Goal: Use online tool/utility: Use online tool/utility

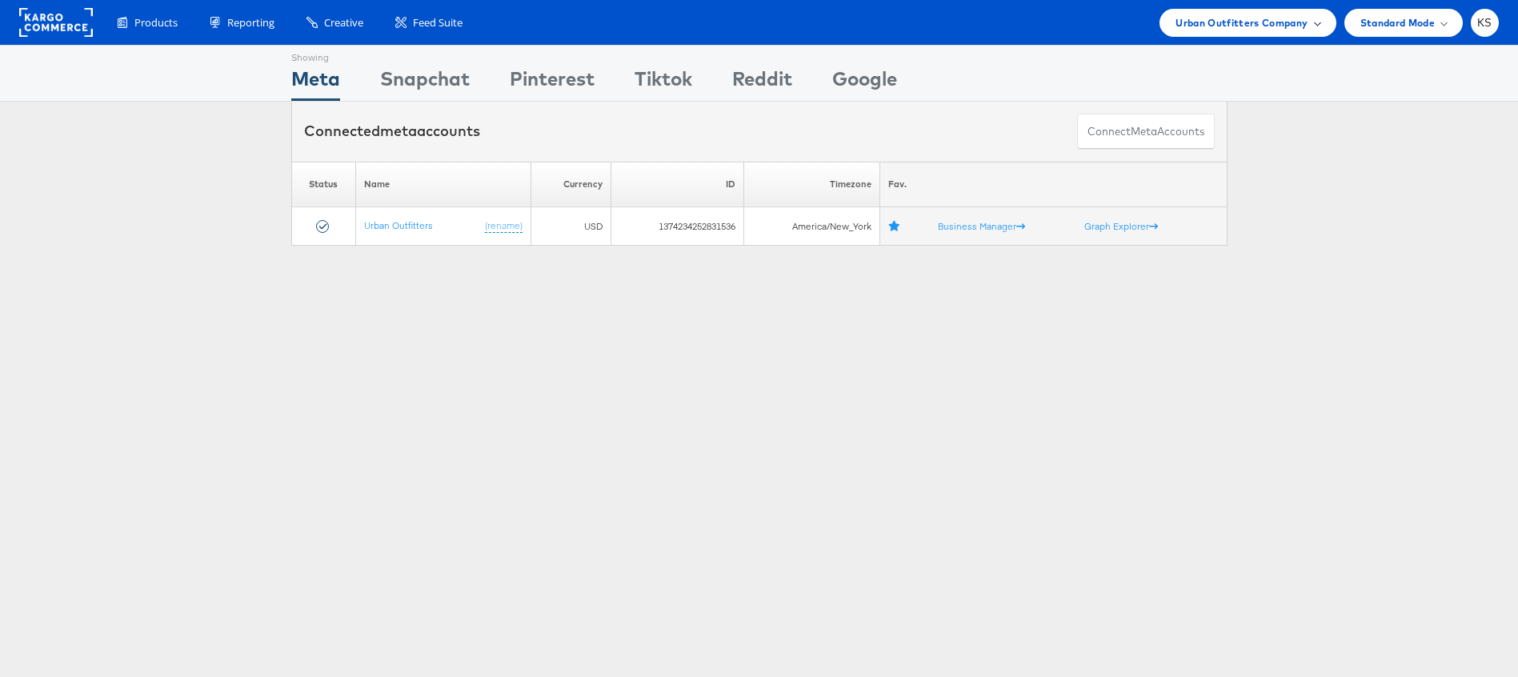
click at [1211, 30] on span "Urban Outfitters Company" at bounding box center [1241, 22] width 132 height 17
click at [1212, 30] on span "Urban Outfitters Company" at bounding box center [1241, 22] width 132 height 17
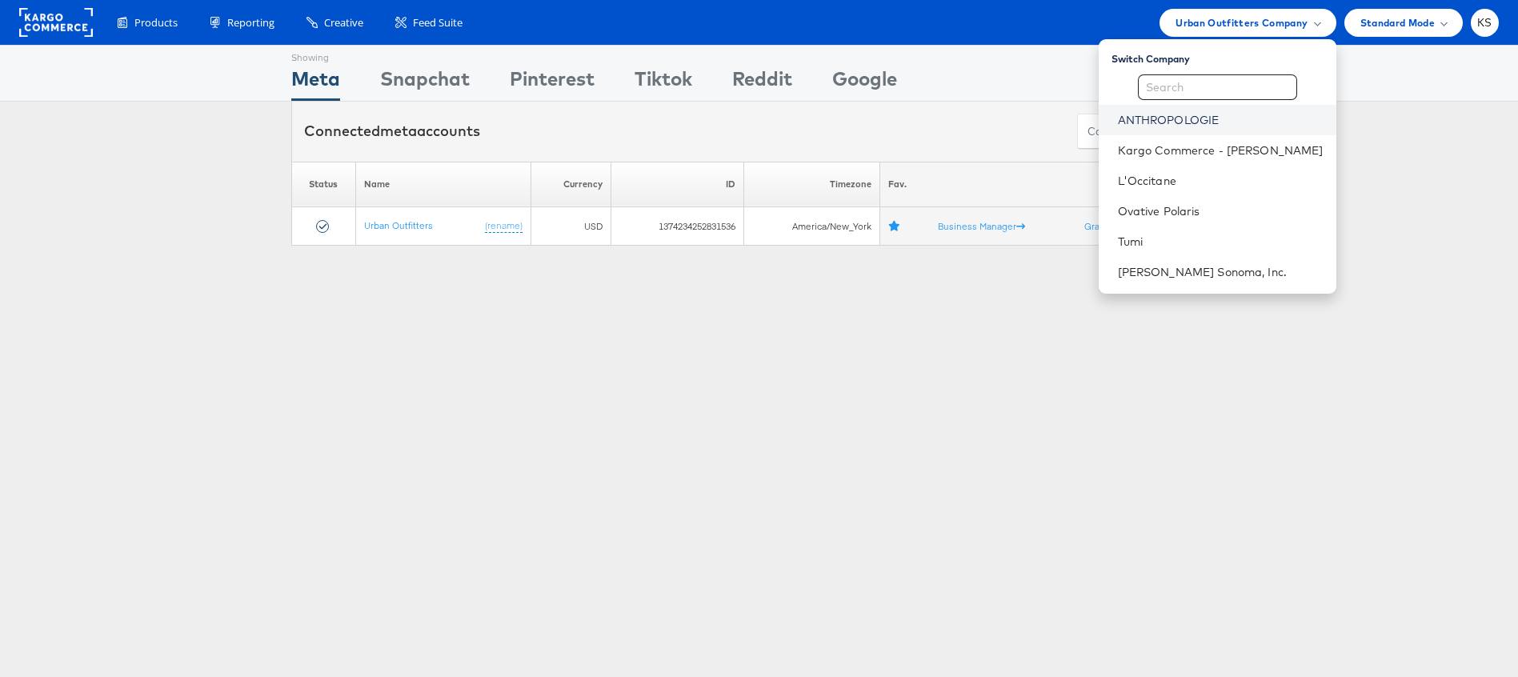
click at [1203, 110] on li "ANTHROPOLOGIE" at bounding box center [1217, 120] width 238 height 30
click at [1181, 121] on link "ANTHROPOLOGIE" at bounding box center [1221, 120] width 206 height 16
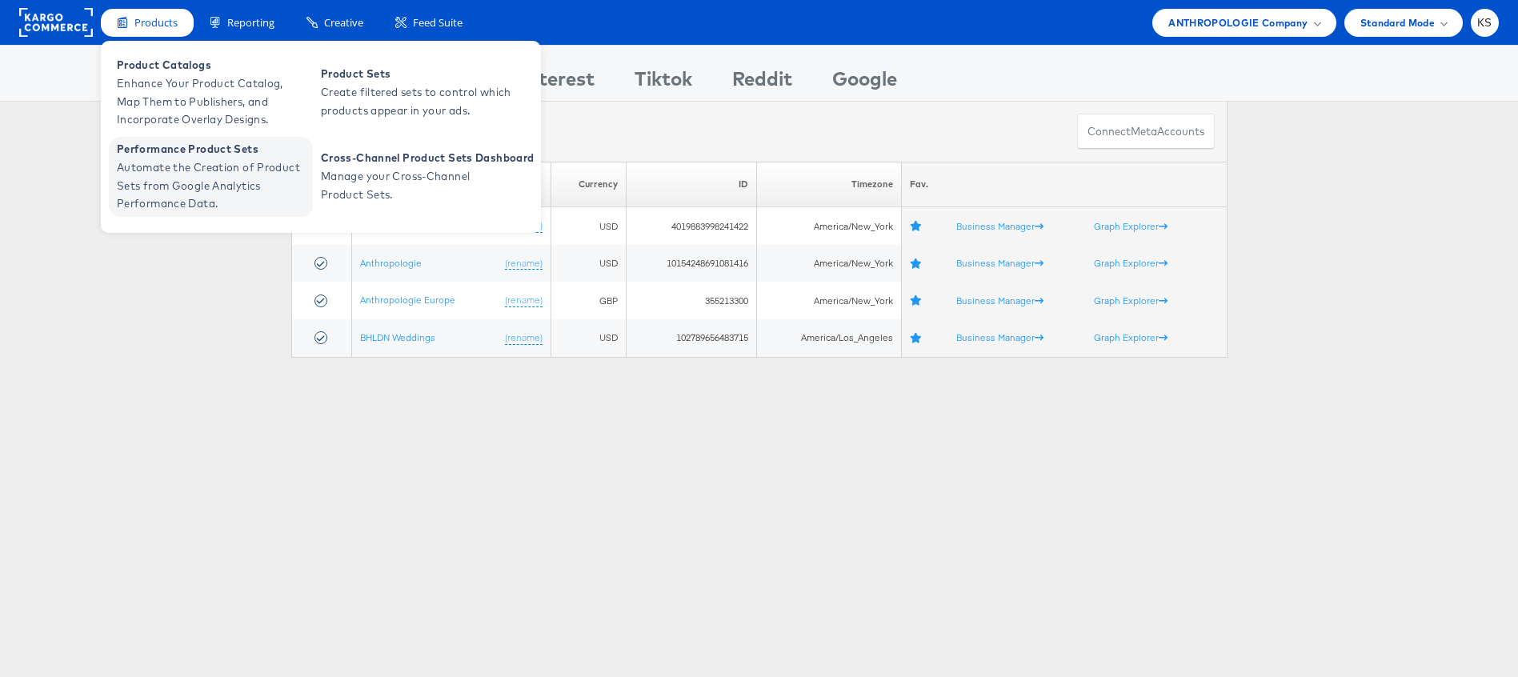
click at [168, 198] on span "Automate the Creation of Product Sets from Google Analytics Performance Data." at bounding box center [213, 185] width 192 height 54
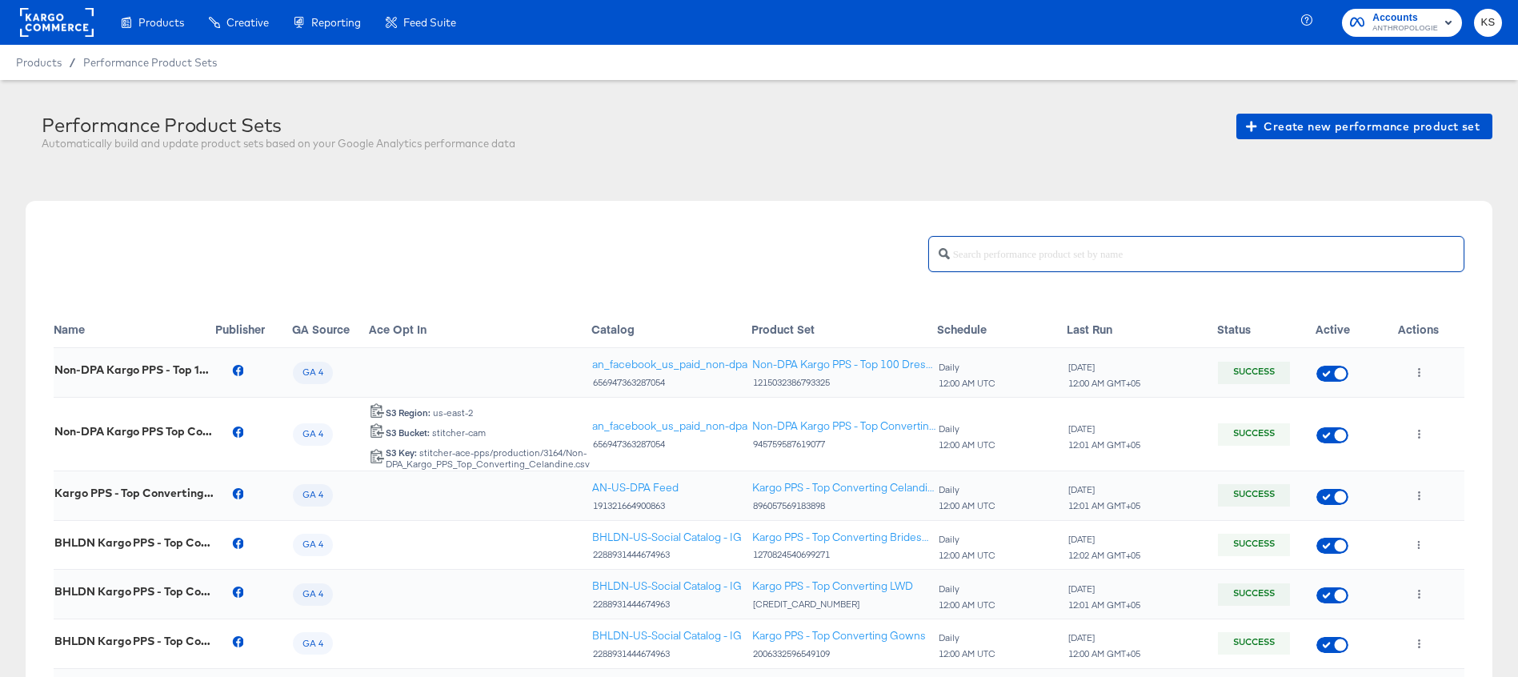
click at [1026, 262] on input "text" at bounding box center [1207, 247] width 514 height 34
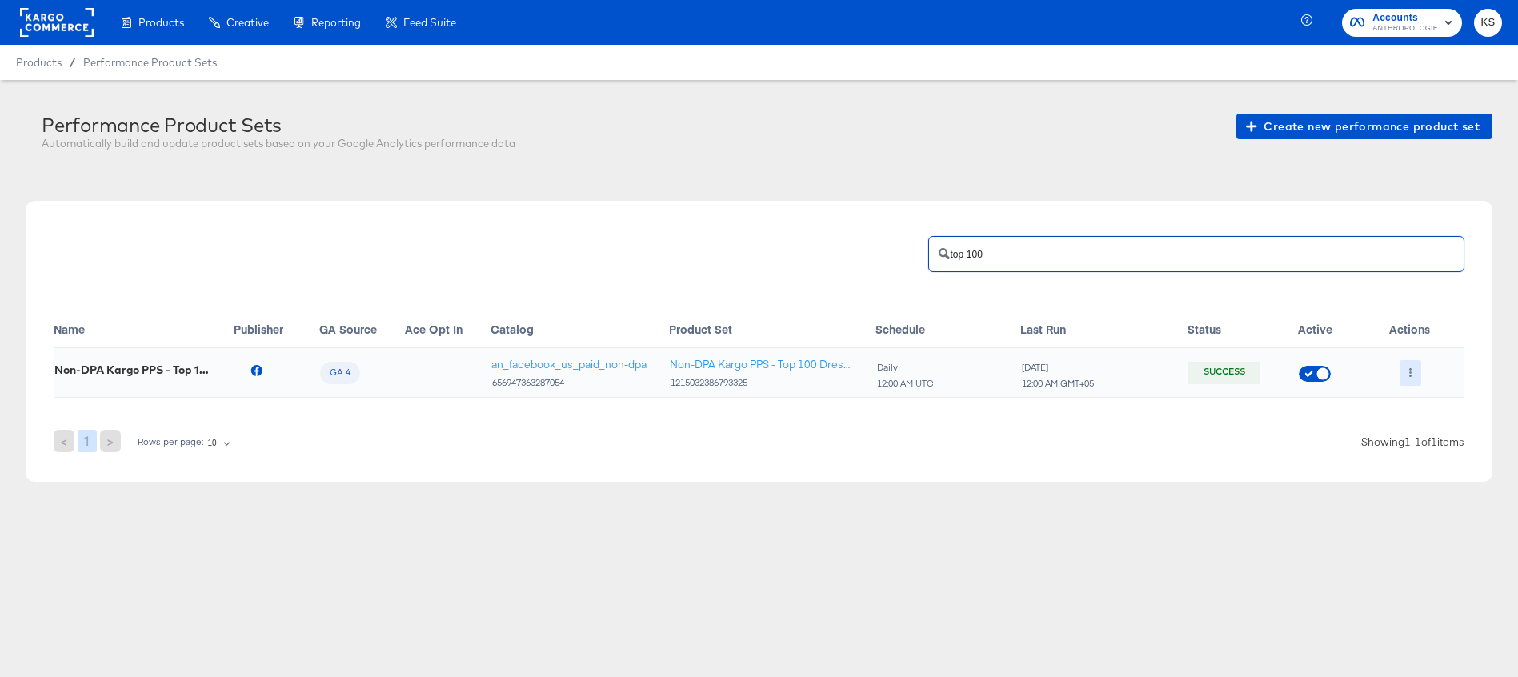
type input "top 100"
click at [1408, 368] on icon "button" at bounding box center [1410, 372] width 9 height 9
click at [1417, 406] on icon at bounding box center [1417, 404] width 11 height 11
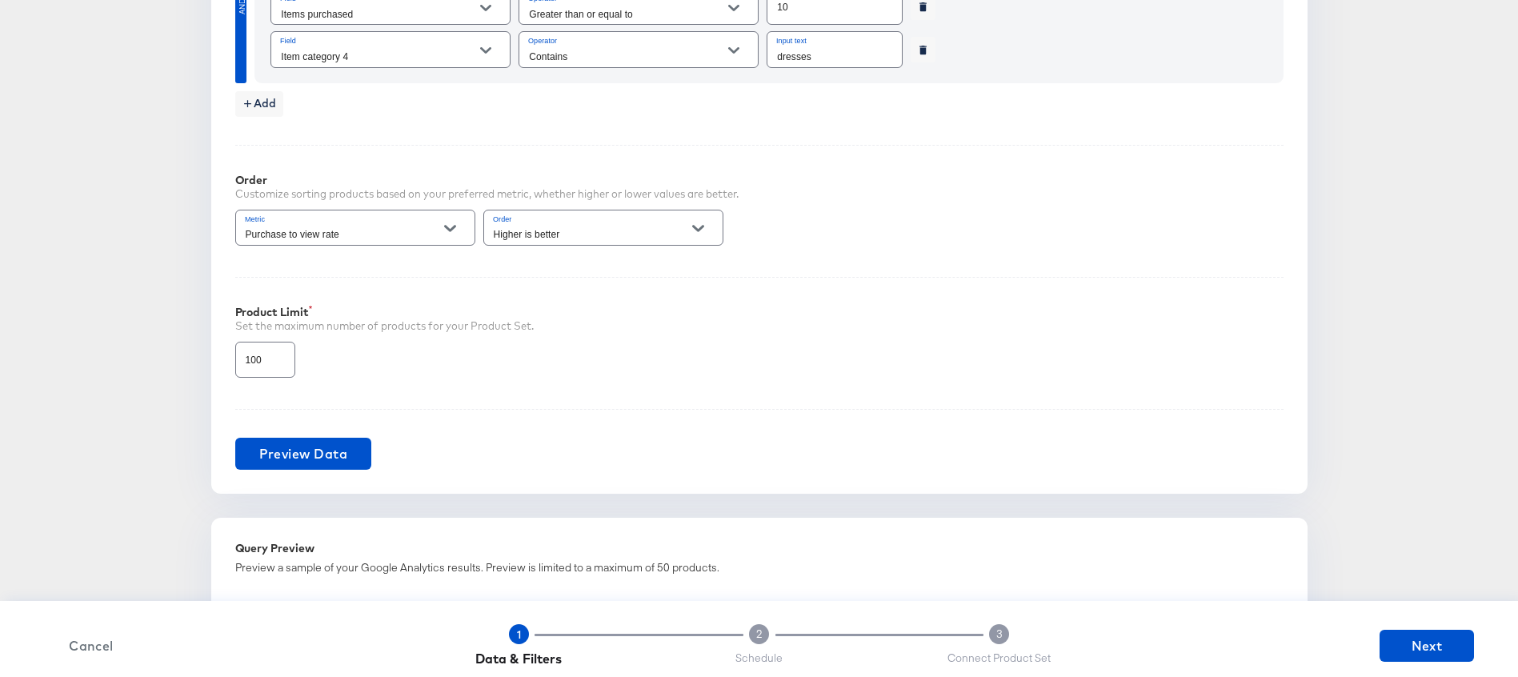
scroll to position [889, 0]
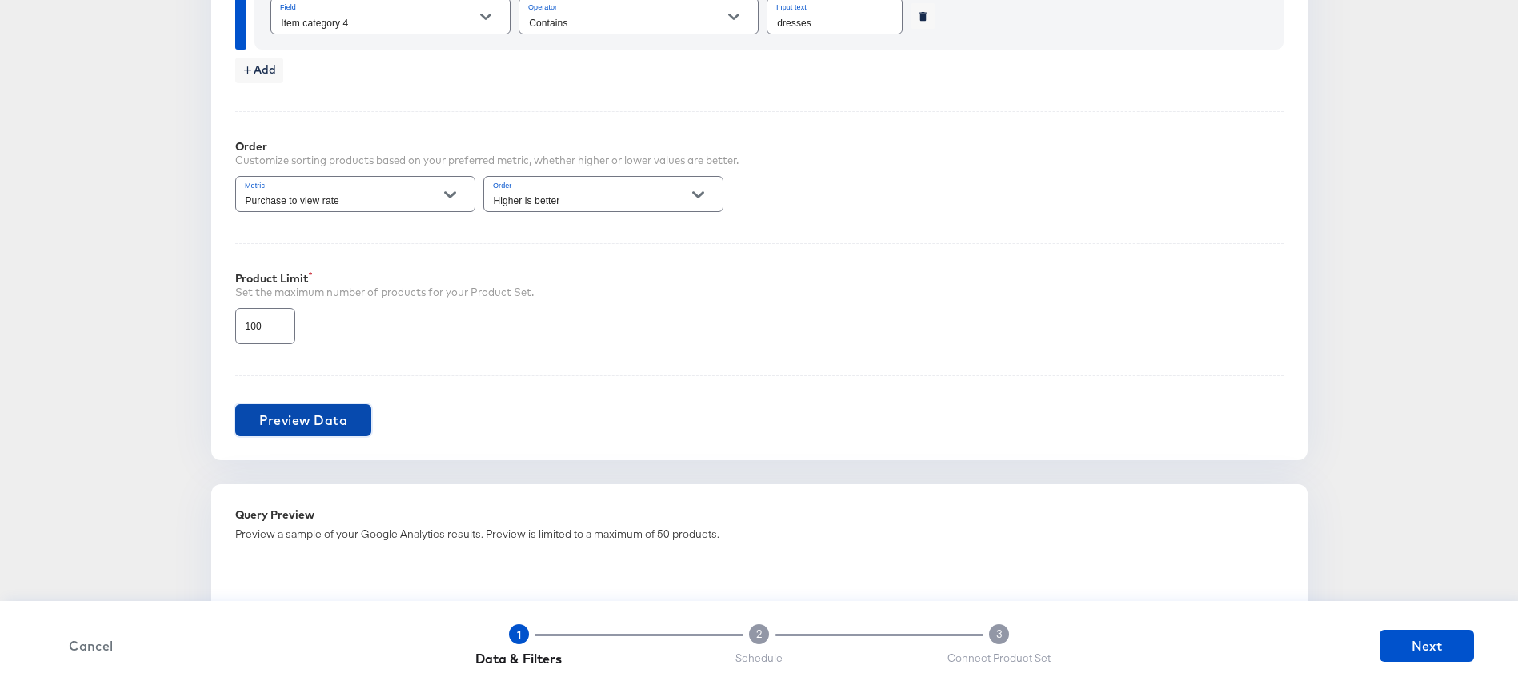
click at [318, 417] on span "Preview Data" at bounding box center [303, 420] width 89 height 22
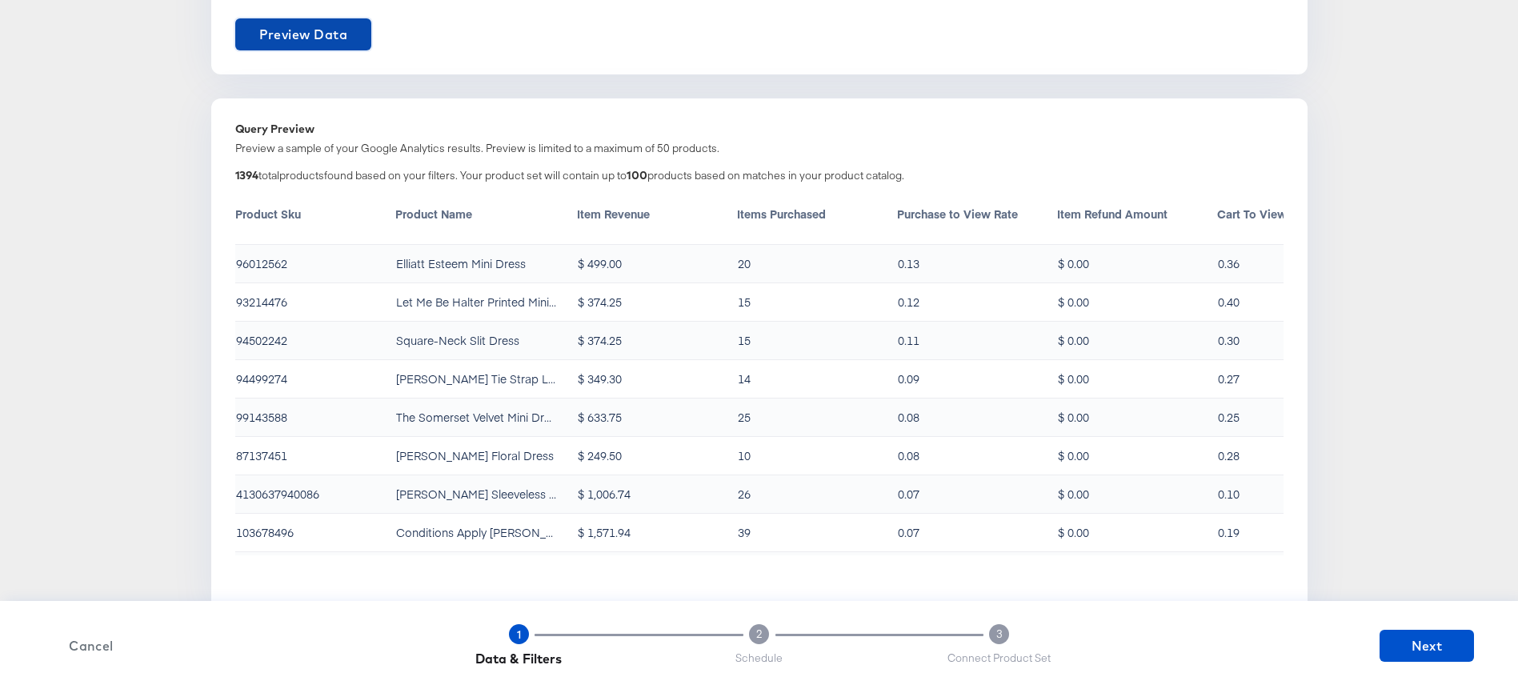
scroll to position [0, 0]
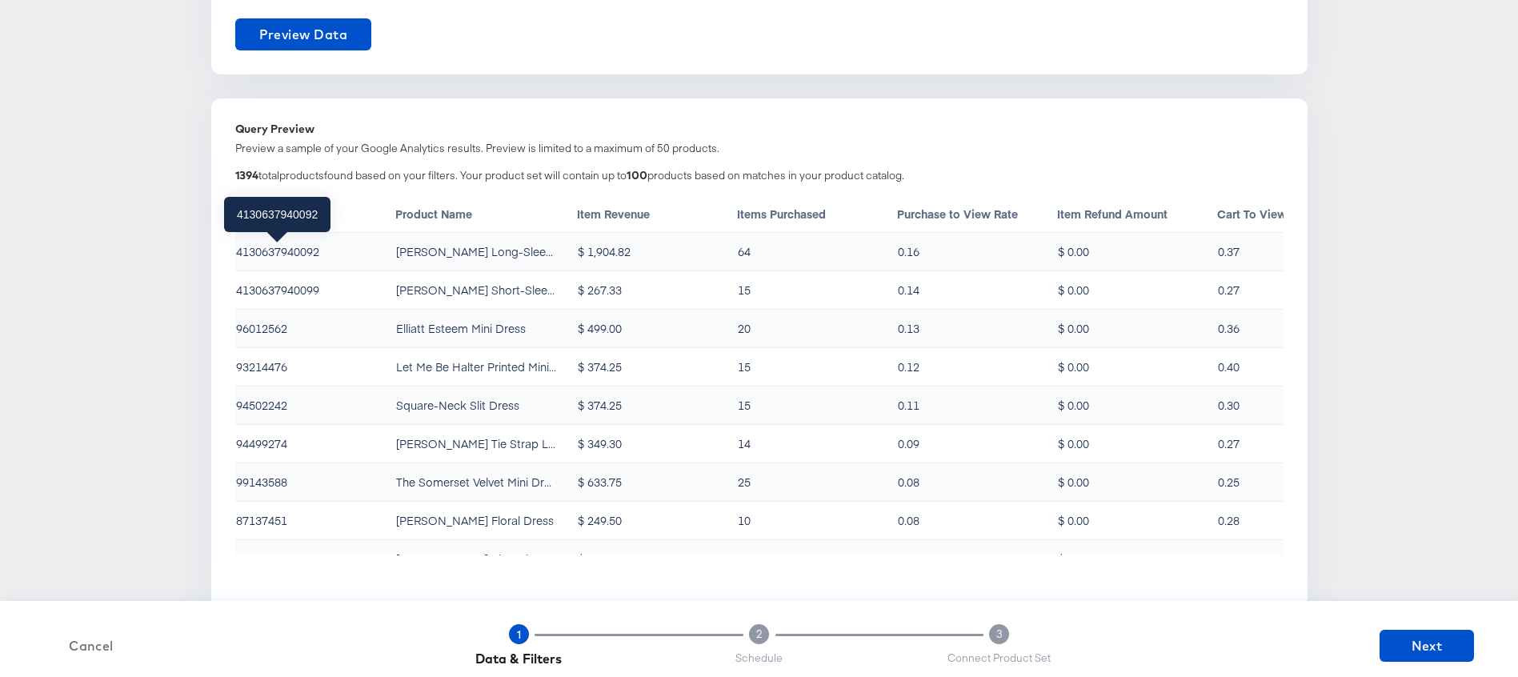
click at [283, 254] on div "4130637940092" at bounding box center [277, 251] width 83 height 16
copy div "4130637940092"
click at [290, 293] on div "4130637940099" at bounding box center [277, 290] width 83 height 16
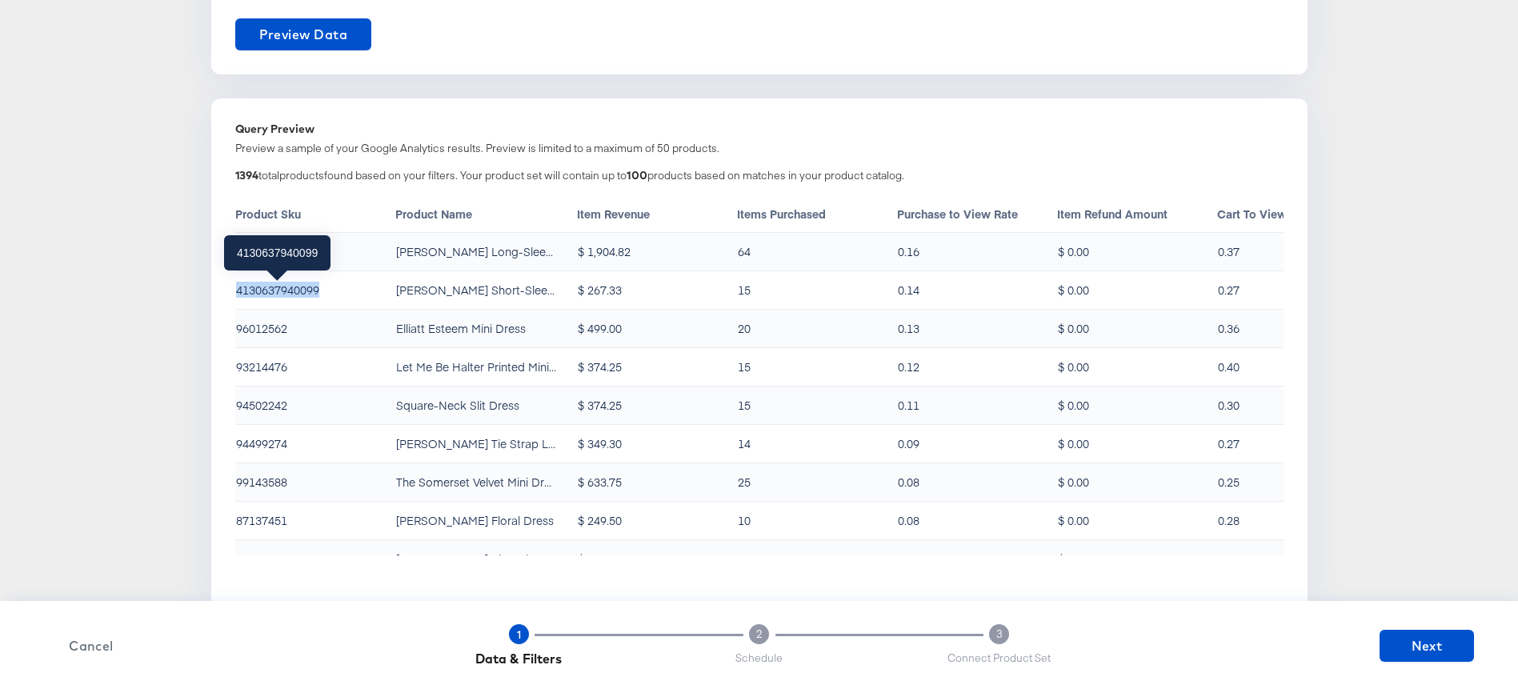
copy div "4130637940099"
click at [289, 253] on div "4130637940092" at bounding box center [277, 251] width 83 height 16
click at [289, 254] on div "4130637940092" at bounding box center [277, 251] width 83 height 16
copy div "4130637940092"
click at [292, 254] on div "4130637940092" at bounding box center [277, 251] width 83 height 16
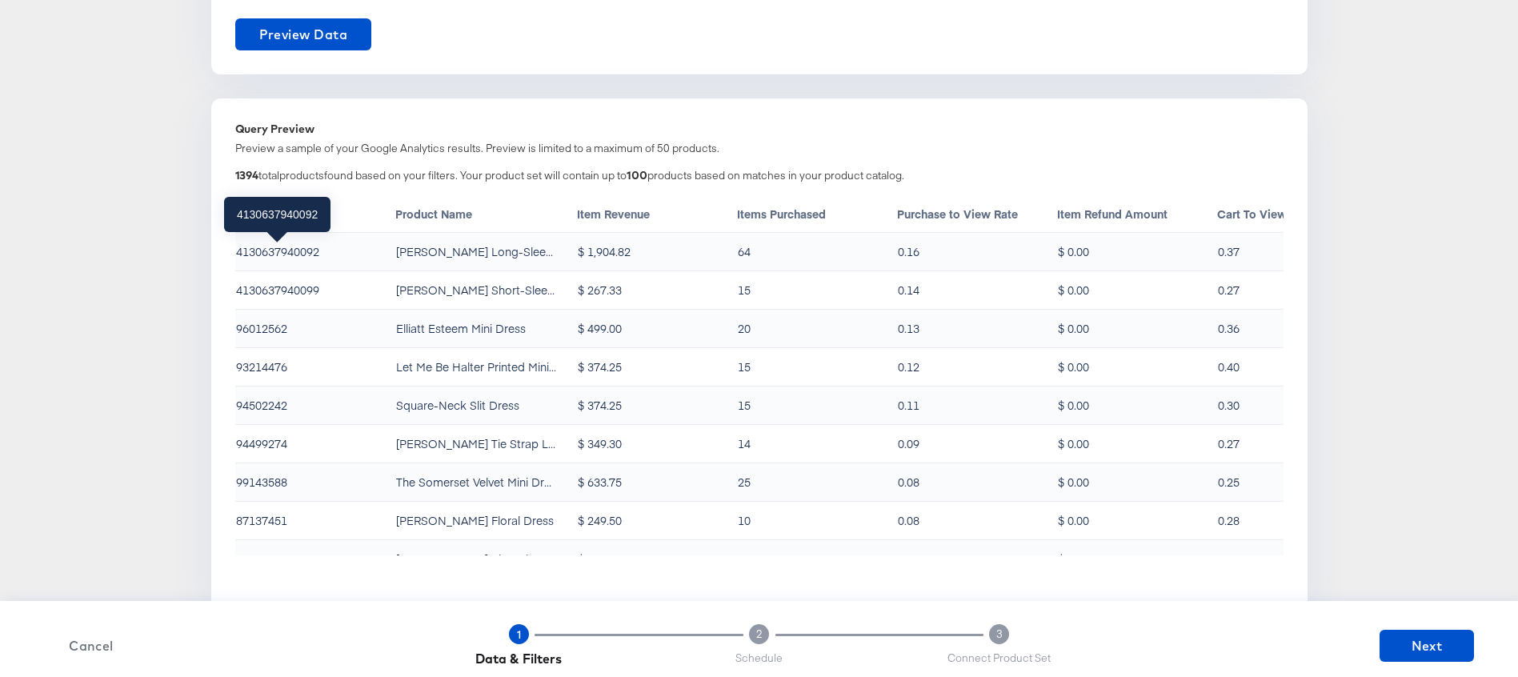
click at [290, 251] on div "4130637940092" at bounding box center [277, 251] width 83 height 16
copy div "4130637940092"
click at [269, 288] on div "4130637940099" at bounding box center [277, 290] width 83 height 16
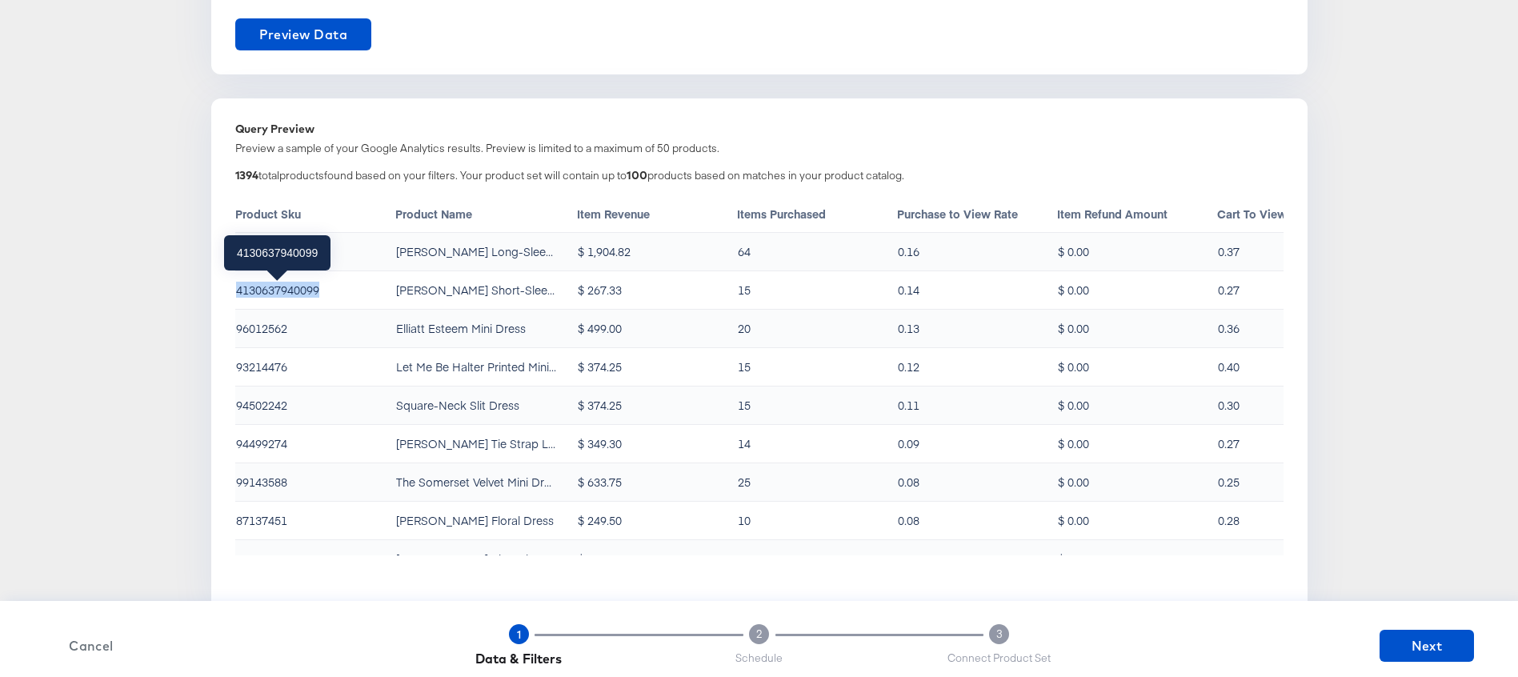
copy div "4130637940099"
click at [255, 326] on div "96012562" at bounding box center [261, 328] width 51 height 16
copy div "96012562"
click at [259, 370] on div "93214476" at bounding box center [261, 366] width 51 height 16
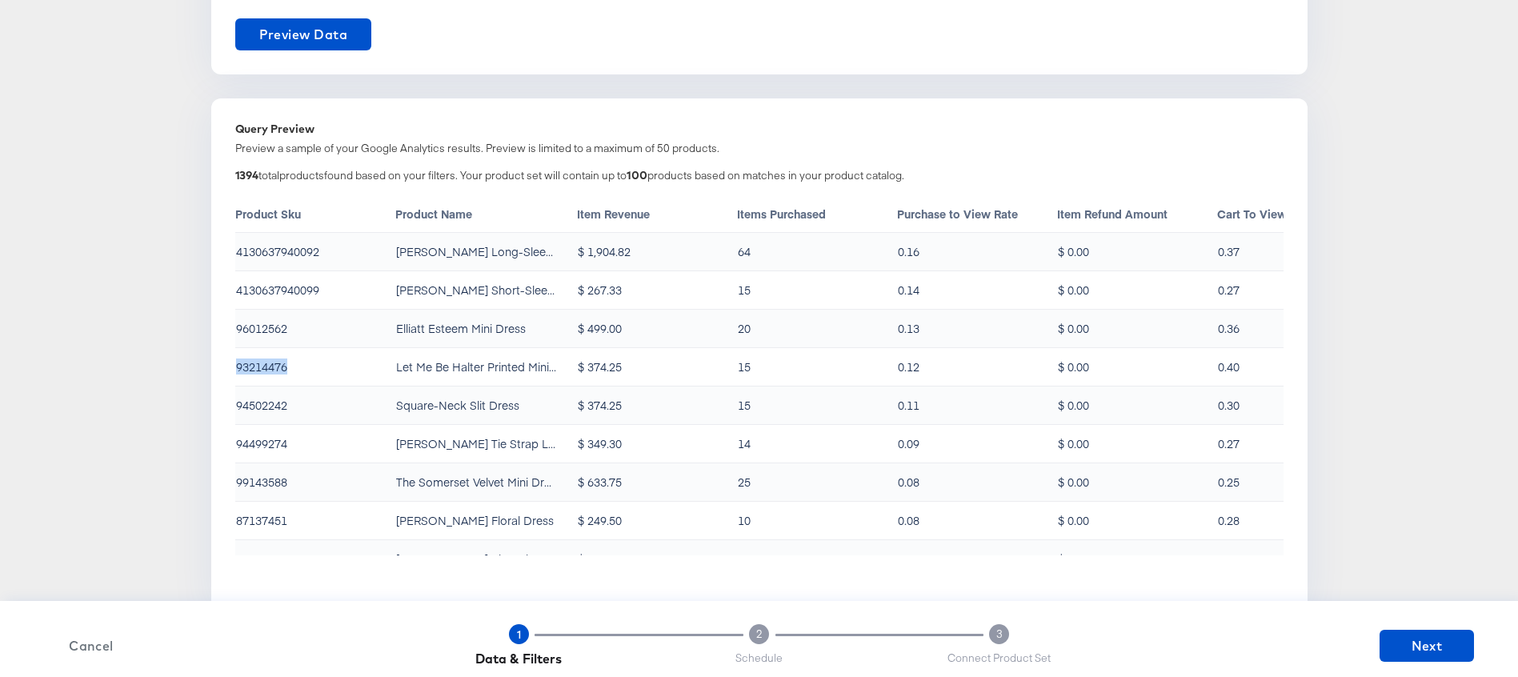
click at [259, 370] on div "93214476" at bounding box center [261, 366] width 51 height 16
copy div "93214476"
click at [247, 406] on div "94502242" at bounding box center [261, 405] width 51 height 16
click at [248, 407] on div "94502242" at bounding box center [261, 405] width 51 height 16
copy div "94502242"
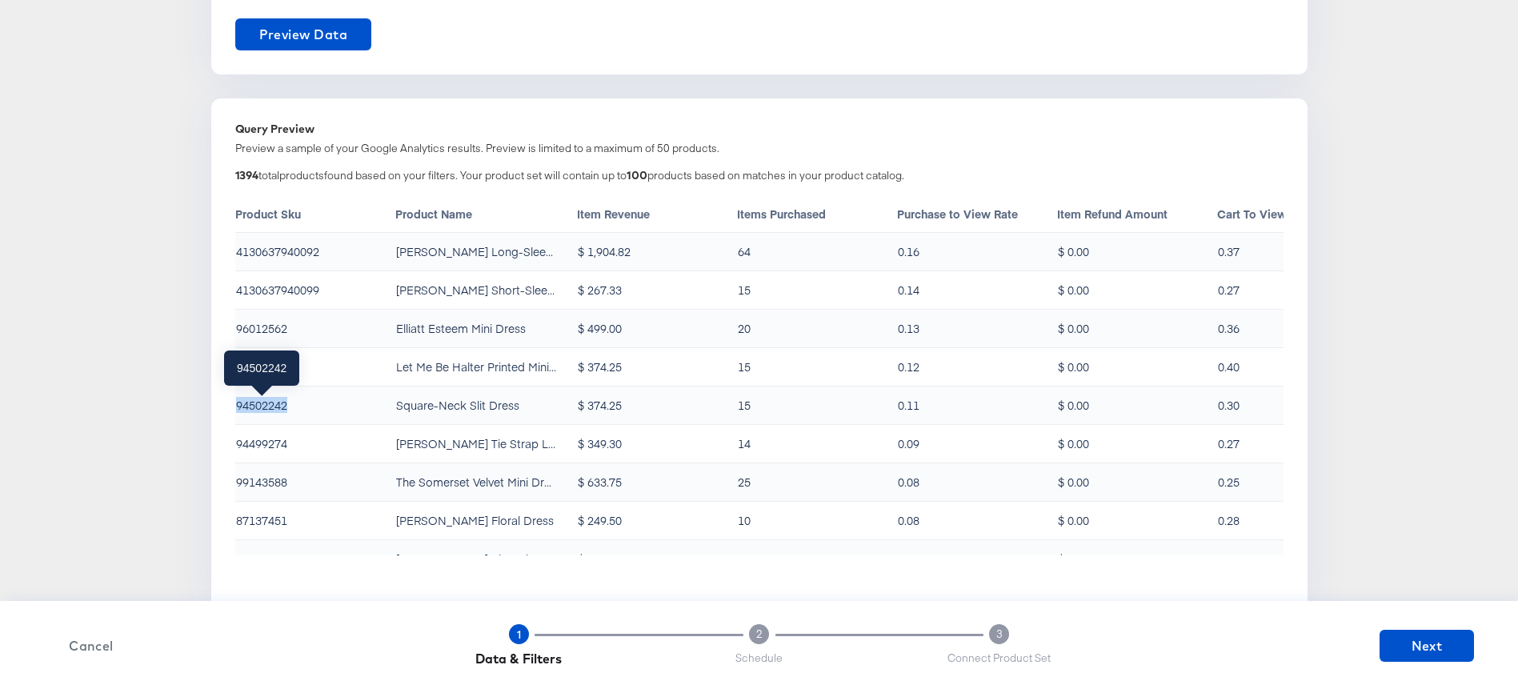
click at [255, 398] on div "94502242" at bounding box center [261, 405] width 51 height 16
click at [254, 447] on div "94499274" at bounding box center [261, 443] width 51 height 16
click at [255, 448] on div "94499274" at bounding box center [261, 443] width 51 height 16
copy div "94499274"
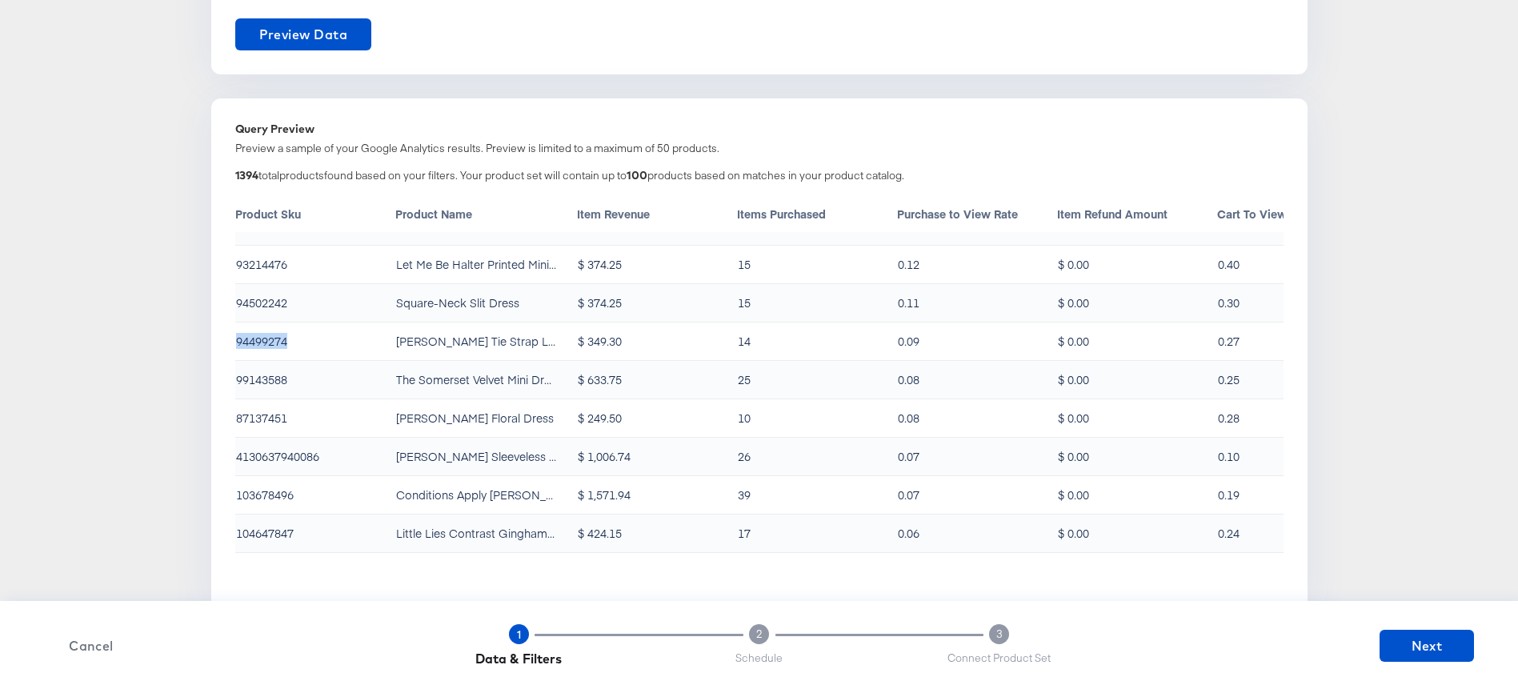
scroll to position [102, 0]
click at [243, 383] on div "99143588" at bounding box center [261, 380] width 51 height 16
copy div "99143588"
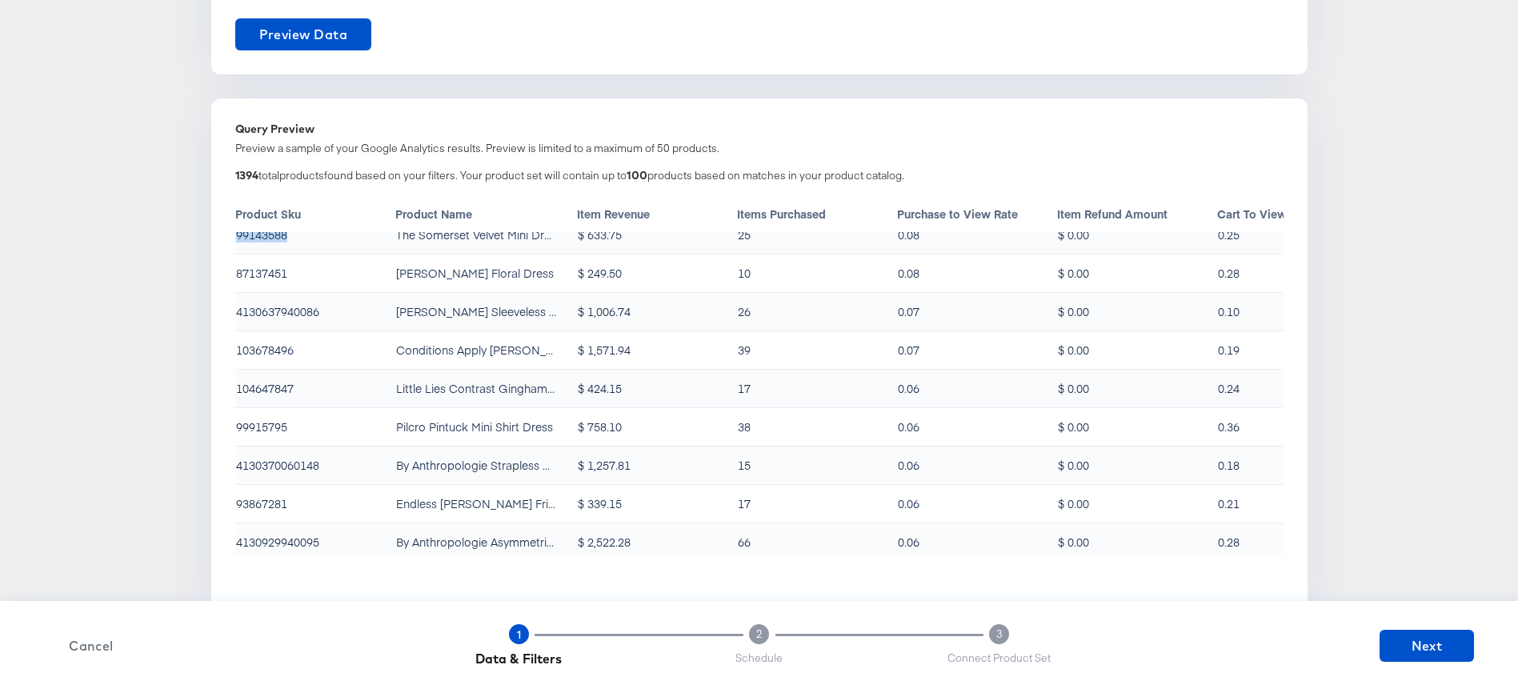
scroll to position [259, 0]
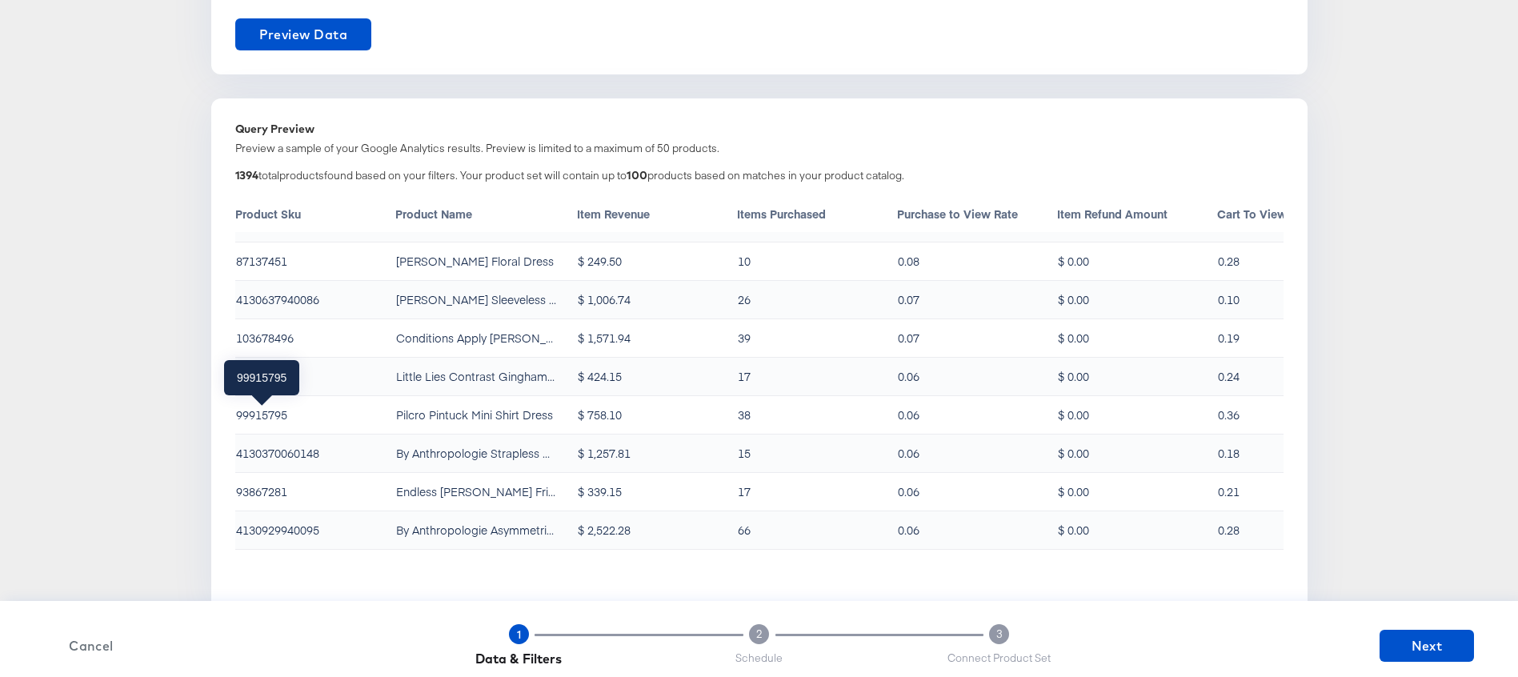
click at [246, 418] on div "99915795" at bounding box center [261, 414] width 51 height 16
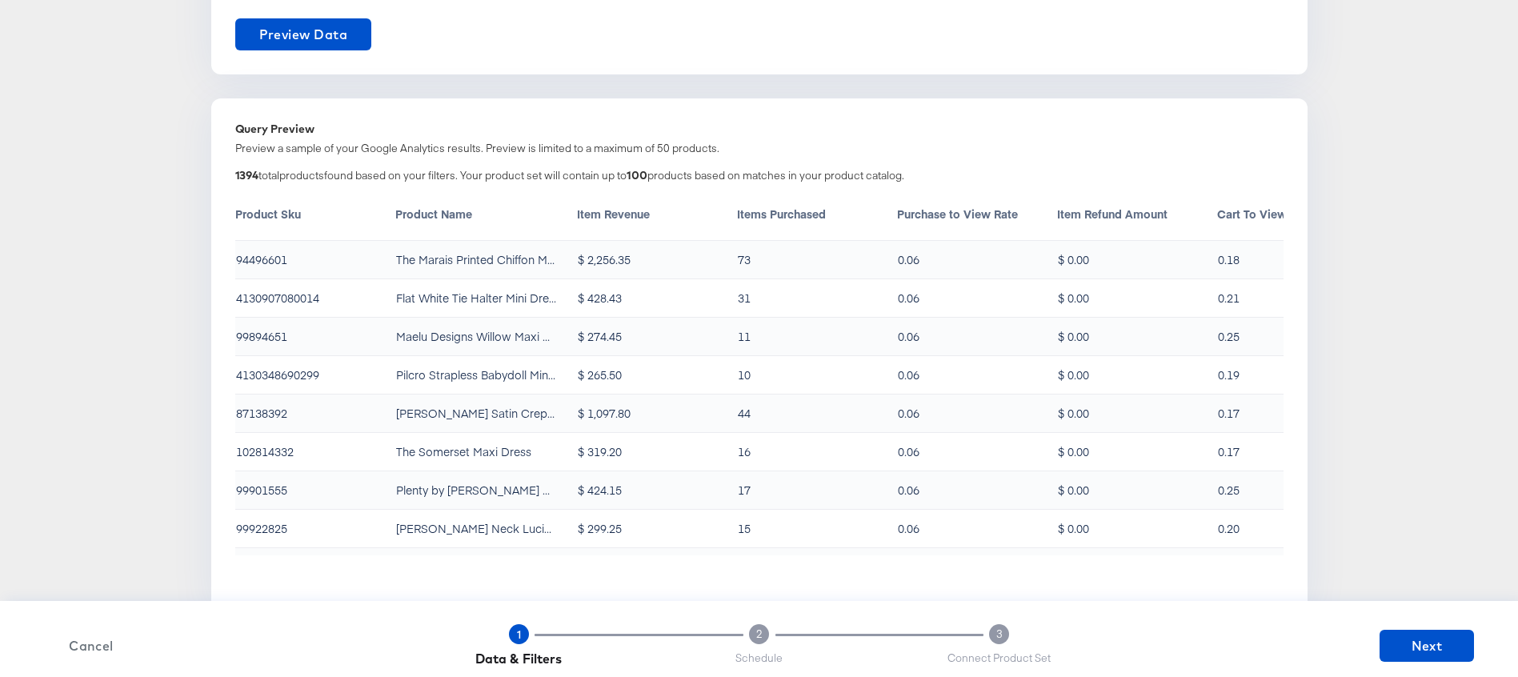
click at [278, 450] on div "102814332" at bounding box center [265, 451] width 58 height 16
